Goal: Entertainment & Leisure: Consume media (video, audio)

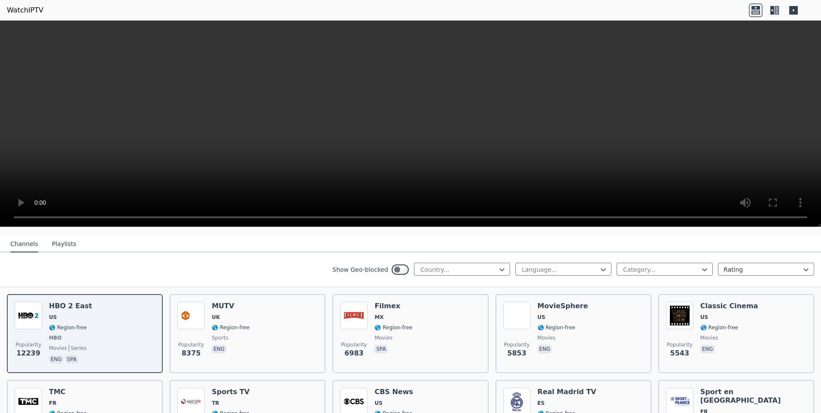
scroll to position [43, 0]
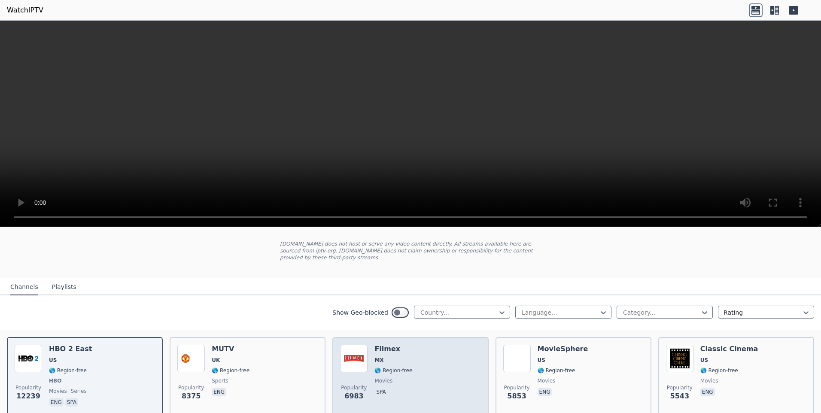
click at [385, 345] on h6 "Filmex" at bounding box center [393, 349] width 38 height 9
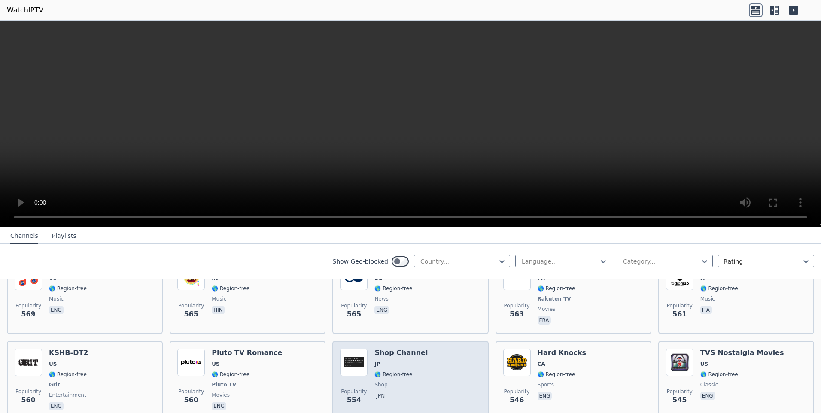
scroll to position [3090, 0]
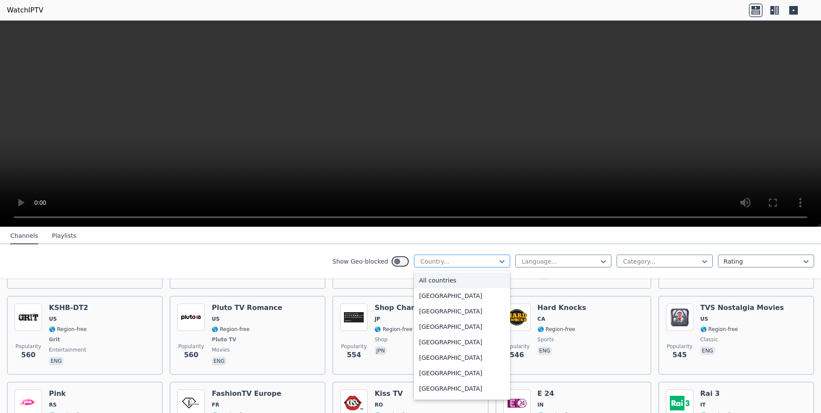
click at [448, 258] on div at bounding box center [458, 261] width 78 height 9
click at [441, 368] on div "[GEOGRAPHIC_DATA]" at bounding box center [462, 372] width 96 height 15
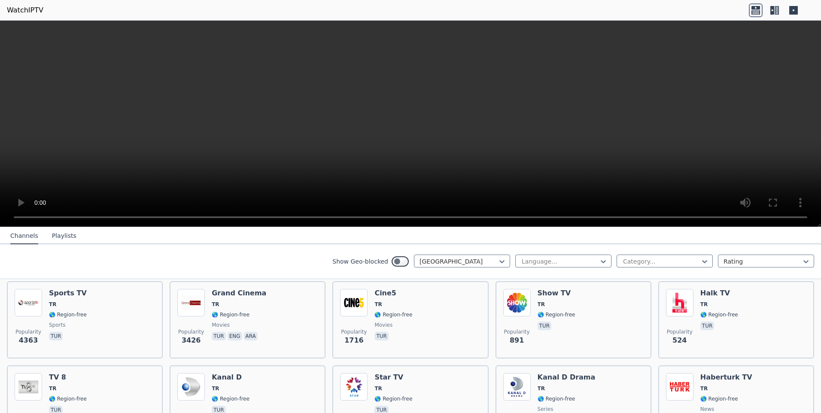
scroll to position [172, 0]
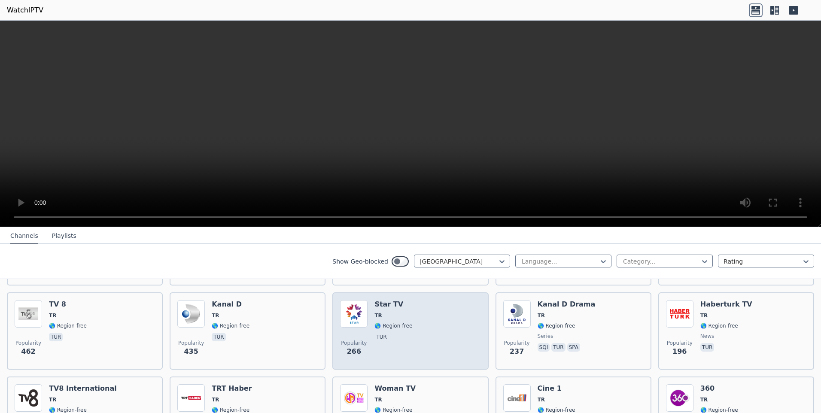
click at [424, 325] on div "Popularity 266 Star TV TR 🌎 Region-free tur" at bounding box center [410, 331] width 140 height 62
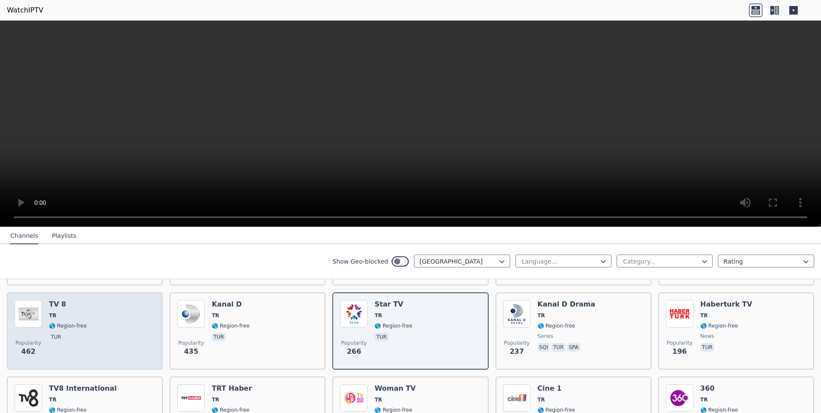
click at [101, 317] on div "Popularity 462 TV 8 TR 🌎 Region-free tur" at bounding box center [85, 331] width 140 height 62
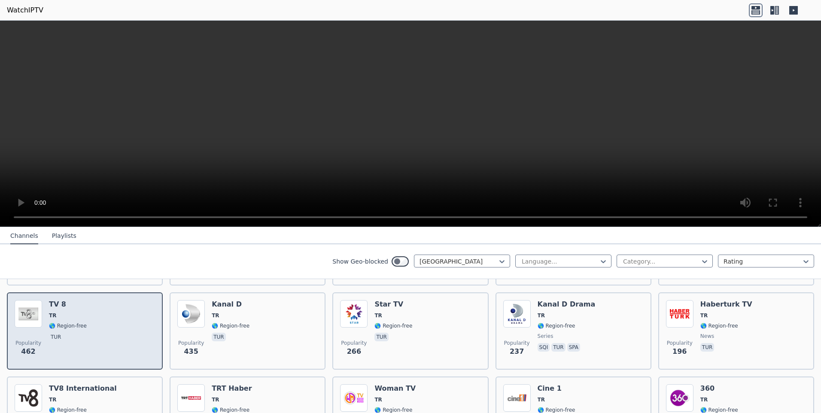
click at [101, 317] on div "Popularity 462 TV 8 TR 🌎 Region-free tur" at bounding box center [85, 331] width 140 height 62
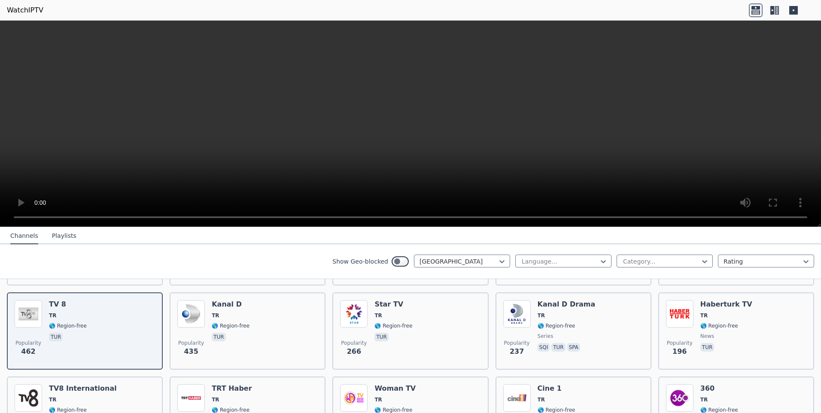
click at [754, 7] on icon at bounding box center [755, 7] width 9 height 3
click at [774, 11] on icon at bounding box center [774, 10] width 14 height 14
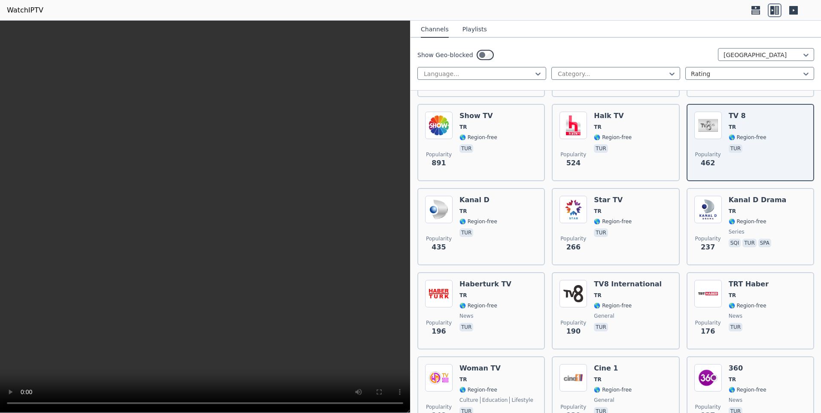
click at [794, 9] on icon at bounding box center [793, 10] width 9 height 9
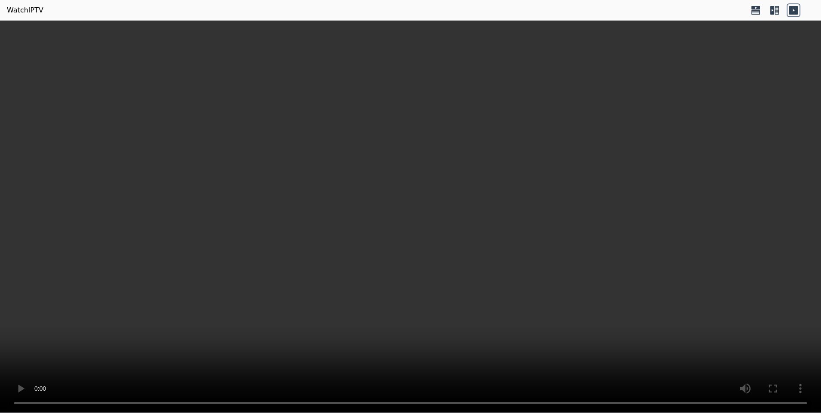
click at [775, 9] on icon at bounding box center [774, 10] width 14 height 14
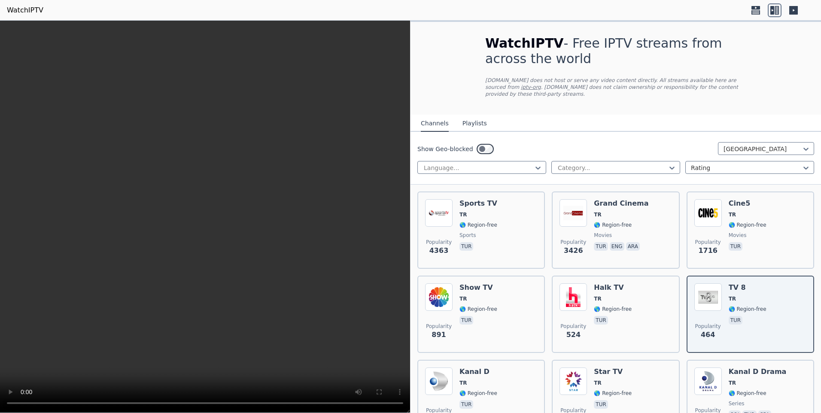
click at [775, 10] on icon at bounding box center [776, 10] width 4 height 9
click at [804, 11] on div at bounding box center [780, 10] width 65 height 14
click at [798, 12] on icon at bounding box center [793, 10] width 14 height 14
